Goal: Navigation & Orientation: Find specific page/section

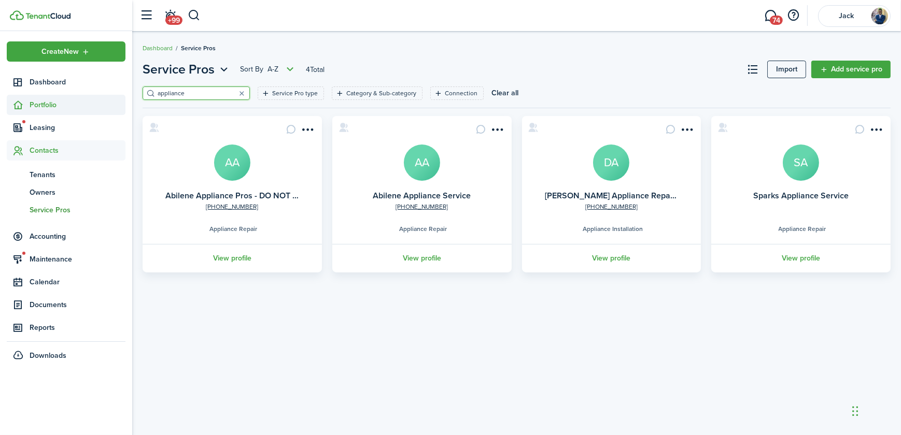
click at [47, 106] on span "Portfolio" at bounding box center [78, 105] width 96 height 11
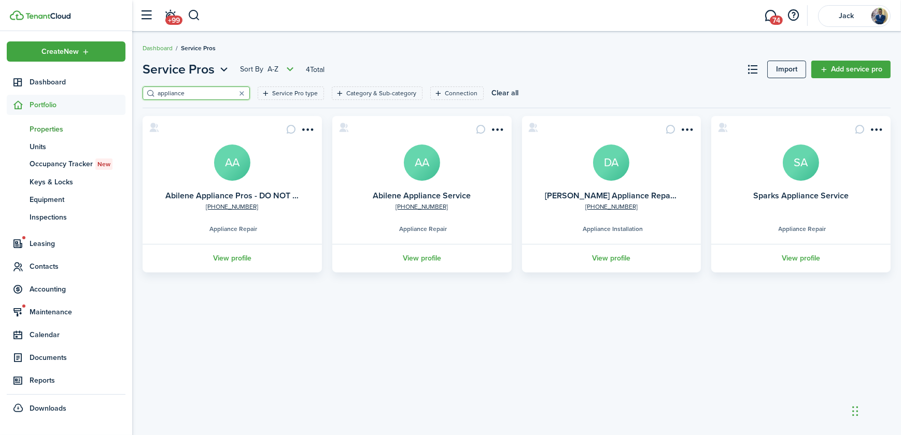
click at [52, 128] on span "Properties" at bounding box center [78, 129] width 96 height 11
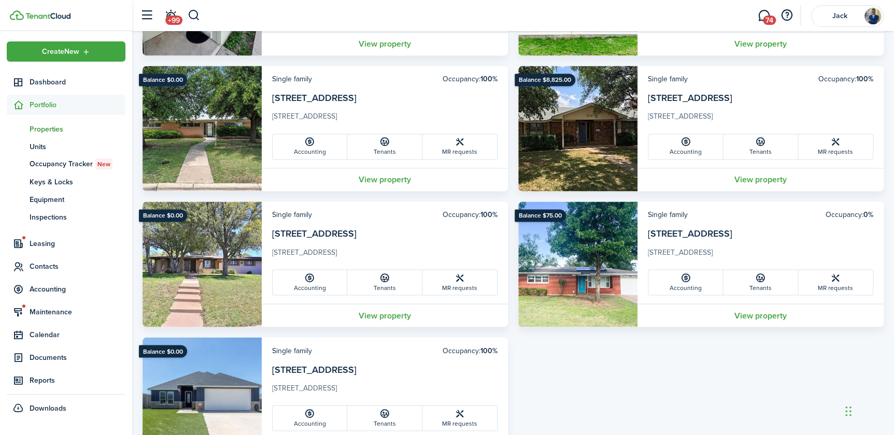
scroll to position [785, 0]
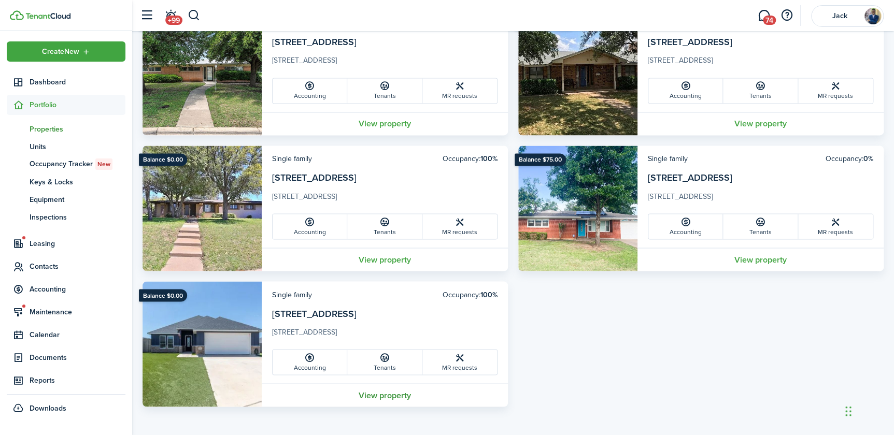
click at [395, 394] on link "View property" at bounding box center [385, 395] width 246 height 23
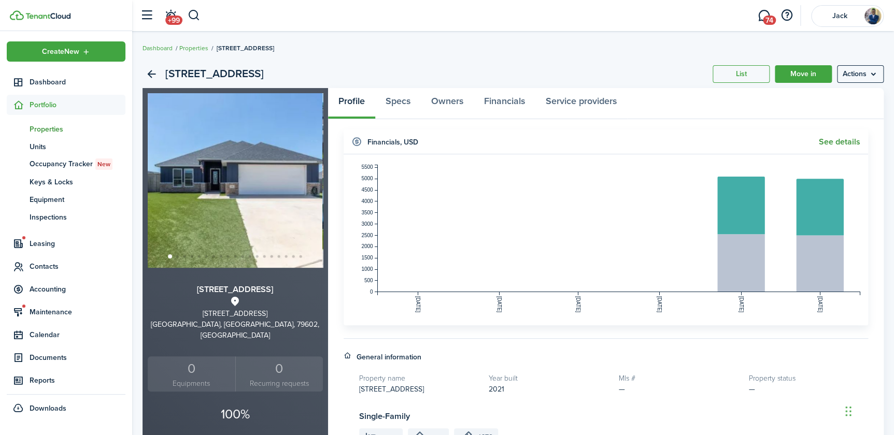
click at [829, 141] on link "See details" at bounding box center [839, 141] width 41 height 9
